Goal: Task Accomplishment & Management: Complete application form

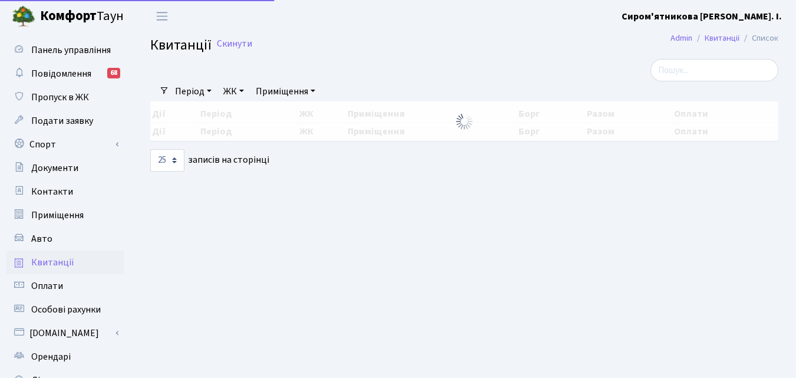
select select "25"
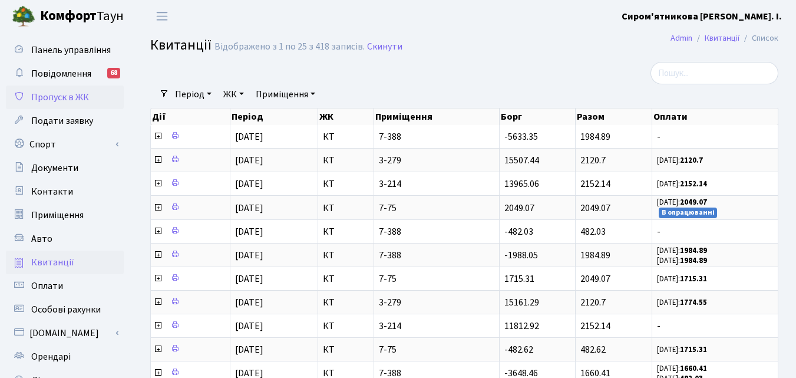
click at [55, 99] on span "Пропуск в ЖК" at bounding box center [60, 97] width 58 height 13
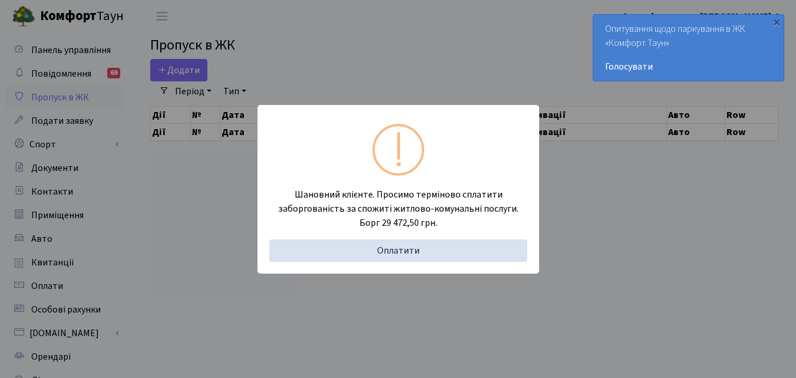
select select "25"
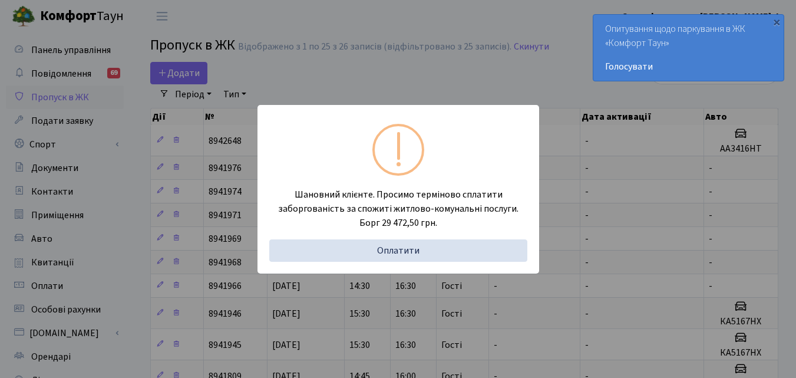
click at [372, 62] on div "Шановний клієнте. Просимо терміново сплатити заборгованість за спожиті житлово-…" at bounding box center [398, 189] width 796 height 378
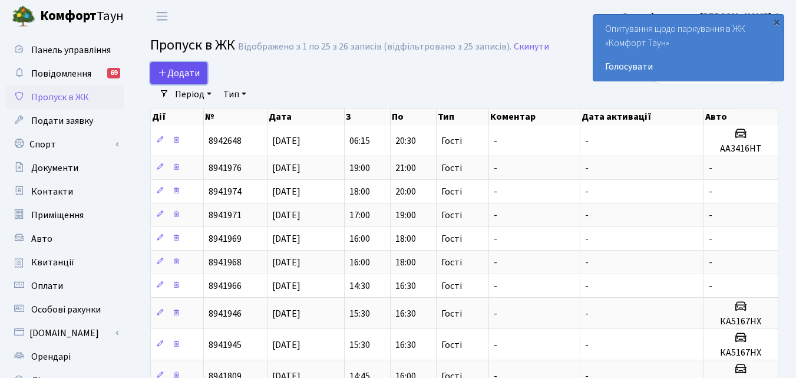
click at [188, 72] on span "Додати" at bounding box center [179, 73] width 42 height 13
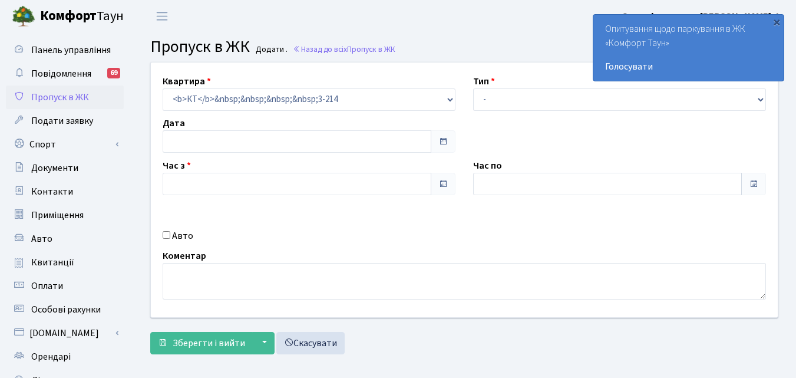
type input "[DATE]"
type input "21:00"
type input "22:00"
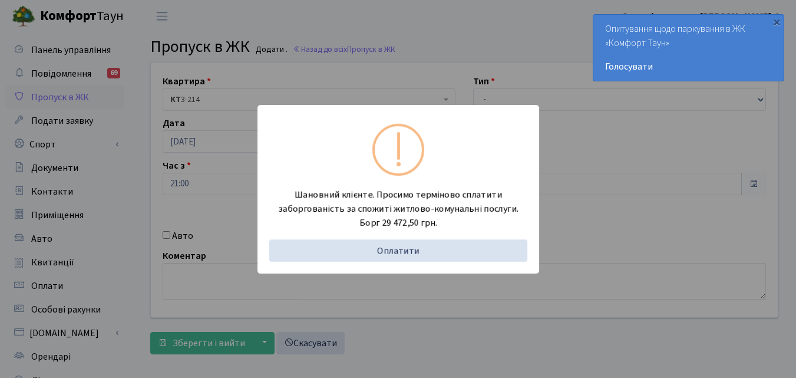
click at [330, 25] on div "Шановний клієнте. Просимо терміново сплатити заборгованість за спожиті житлово-…" at bounding box center [398, 189] width 796 height 378
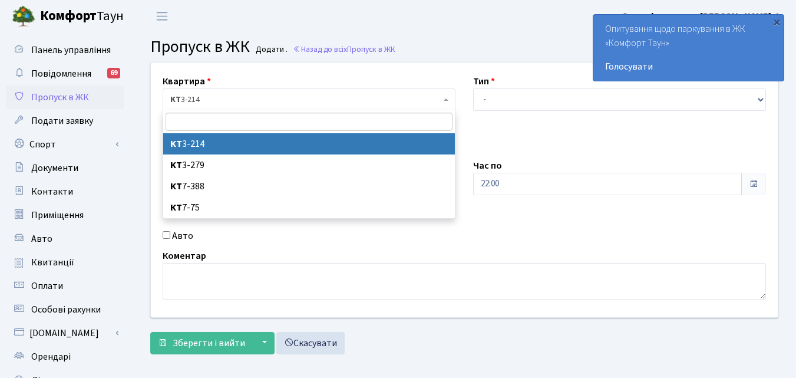
click at [445, 98] on b at bounding box center [446, 99] width 5 height 2
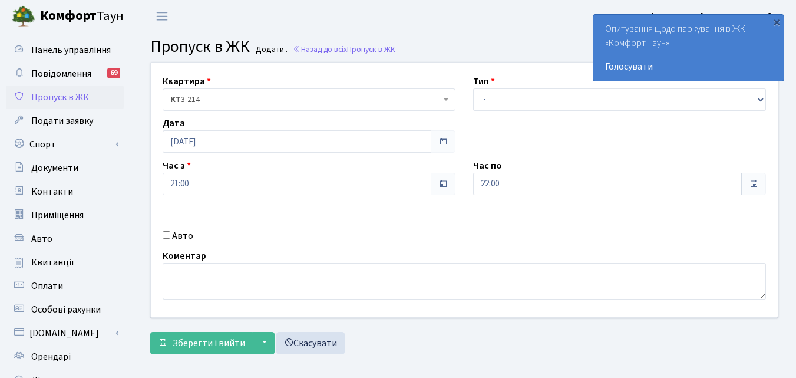
click at [439, 139] on span at bounding box center [442, 141] width 9 height 9
click at [442, 139] on span at bounding box center [442, 141] width 9 height 9
click at [443, 141] on span at bounding box center [442, 141] width 9 height 9
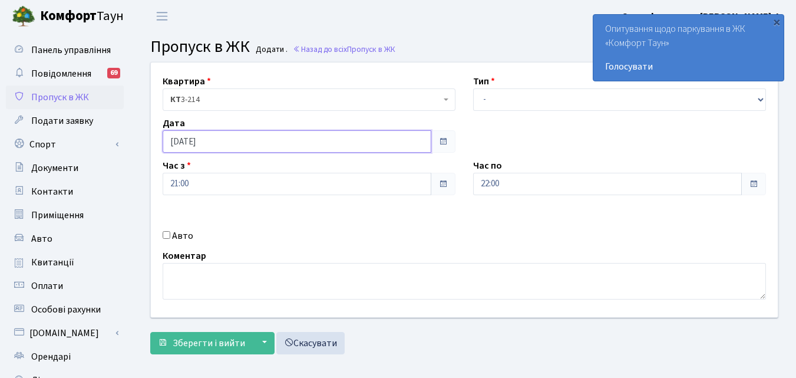
click at [241, 138] on input "[DATE]" at bounding box center [297, 141] width 269 height 22
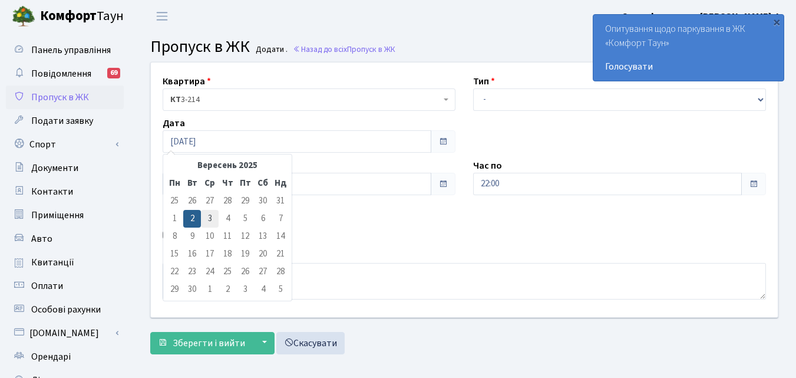
click at [211, 218] on td "3" at bounding box center [210, 219] width 18 height 18
type input "[DATE]"
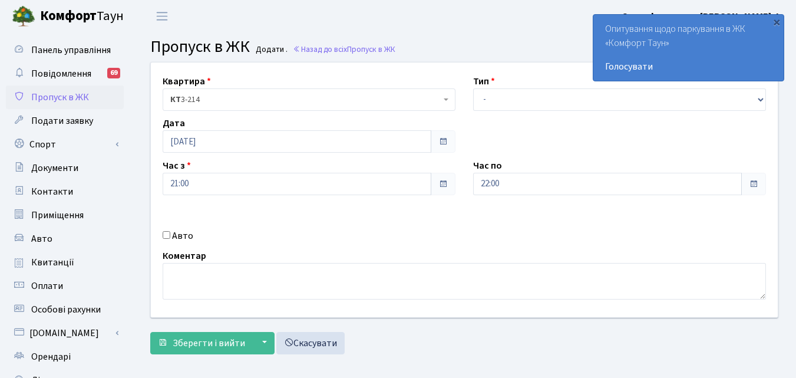
click at [211, 218] on div "Квартира <b>КТ</b>&nbsp;&nbsp;&nbsp;&nbsp;3-214 <b>КТ</b>&nbsp;&nbsp;&nbsp;&nbs…" at bounding box center [464, 189] width 644 height 254
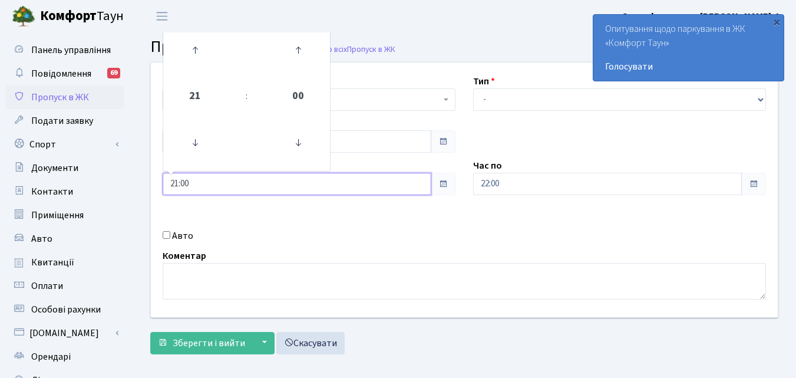
click at [229, 182] on input "21:00" at bounding box center [297, 184] width 269 height 22
click at [194, 49] on icon at bounding box center [195, 50] width 32 height 32
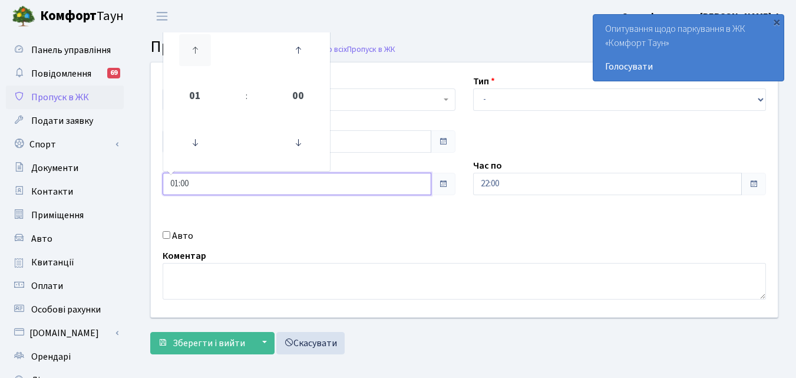
click at [194, 49] on icon at bounding box center [195, 50] width 32 height 32
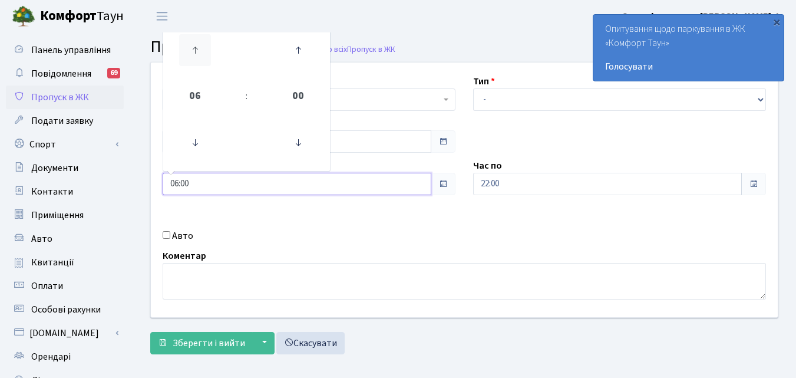
click at [194, 49] on icon at bounding box center [195, 50] width 32 height 32
type input "10:00"
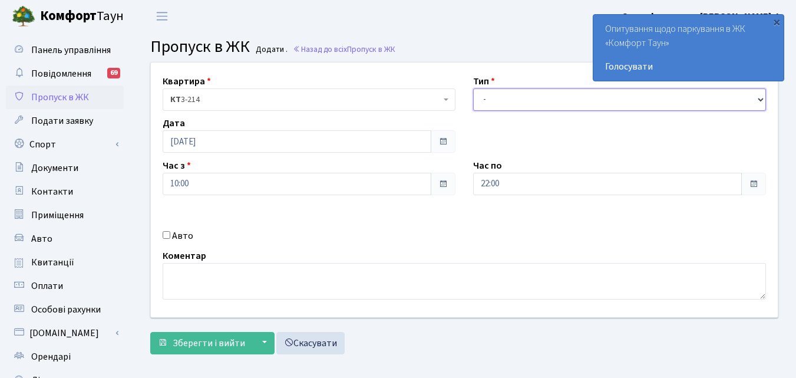
click at [603, 100] on select "- Доставка Таксі Гості Сервіс" at bounding box center [619, 99] width 293 height 22
select select "3"
click at [473, 88] on select "- Доставка Таксі Гості Сервіс" at bounding box center [619, 99] width 293 height 22
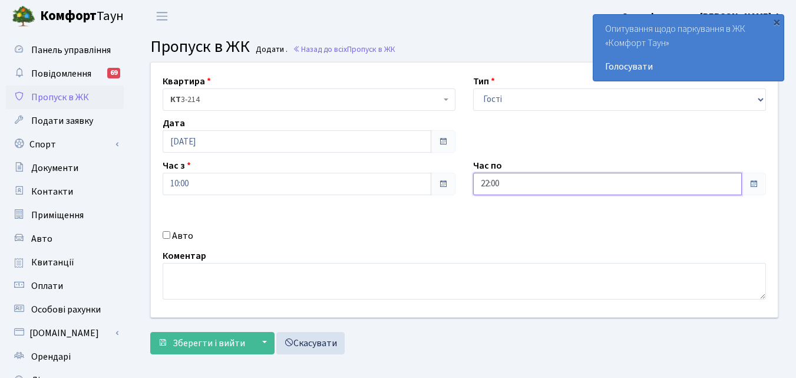
click at [555, 181] on input "22:00" at bounding box center [607, 184] width 269 height 22
click at [502, 51] on icon at bounding box center [505, 50] width 32 height 32
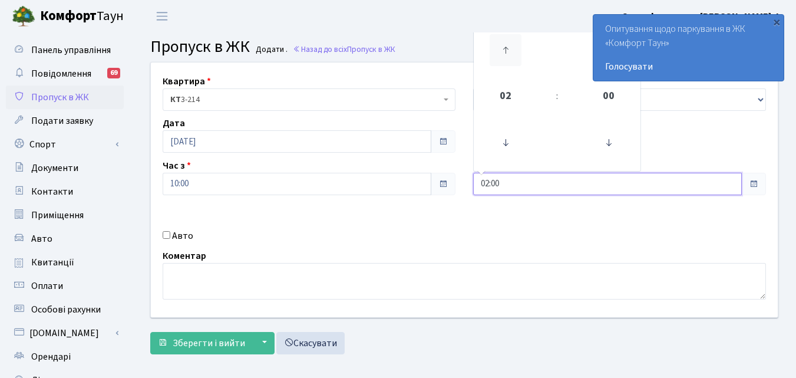
click at [502, 51] on icon at bounding box center [505, 50] width 32 height 32
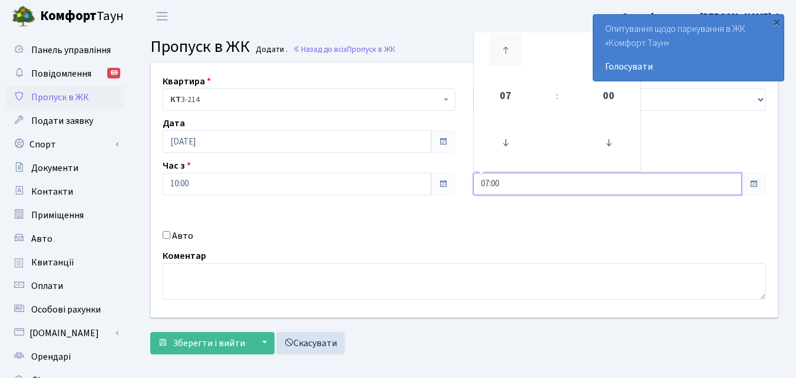
click at [502, 51] on icon at bounding box center [505, 50] width 32 height 32
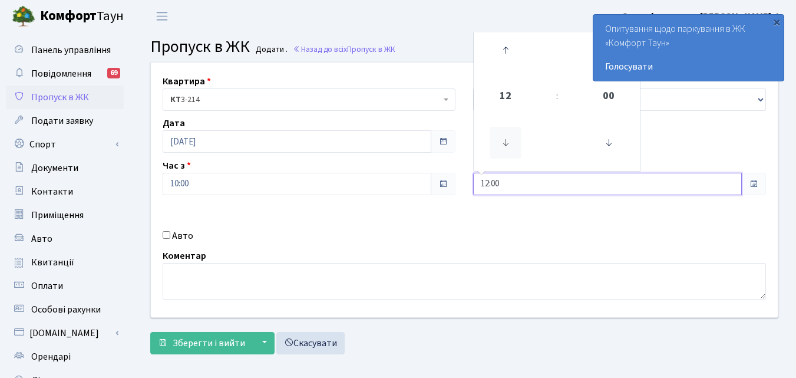
click at [503, 143] on icon at bounding box center [505, 143] width 32 height 32
click at [505, 50] on icon at bounding box center [505, 50] width 32 height 32
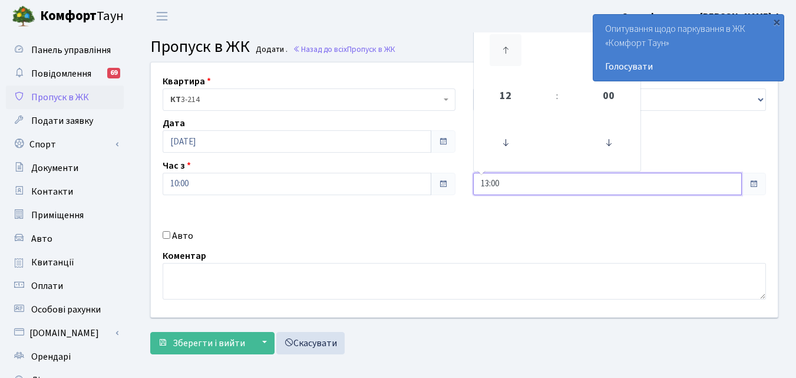
click at [505, 50] on icon at bounding box center [505, 50] width 32 height 32
type input "15:00"
click at [167, 237] on input "Авто" at bounding box center [167, 235] width 8 height 8
checkbox input "true"
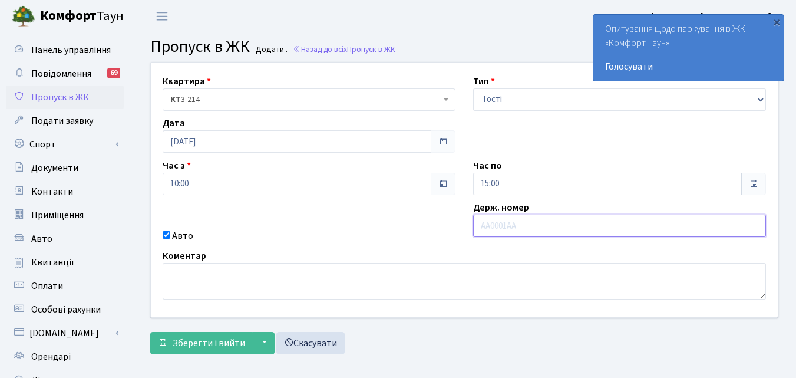
click at [480, 224] on input "text" at bounding box center [619, 225] width 293 height 22
type input "КА9092ЄІ"
click at [200, 341] on span "Зберегти і вийти" at bounding box center [209, 342] width 72 height 13
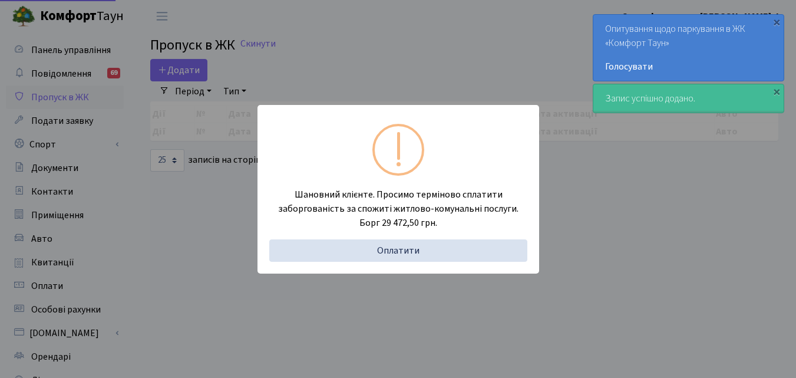
select select "25"
